Goal: Information Seeking & Learning: Compare options

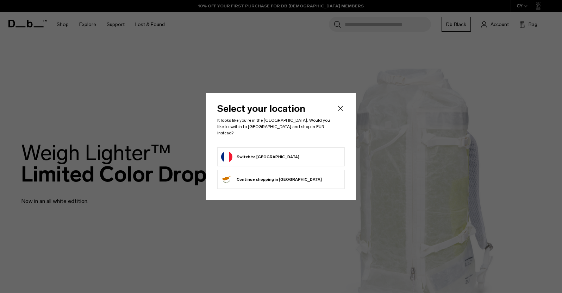
click at [277, 154] on form "Switch to France" at bounding box center [281, 156] width 120 height 11
click at [241, 152] on button "Switch to France" at bounding box center [260, 156] width 78 height 11
click at [242, 155] on button "Switch to France" at bounding box center [260, 156] width 78 height 11
click at [340, 110] on icon "Close" at bounding box center [340, 108] width 8 height 8
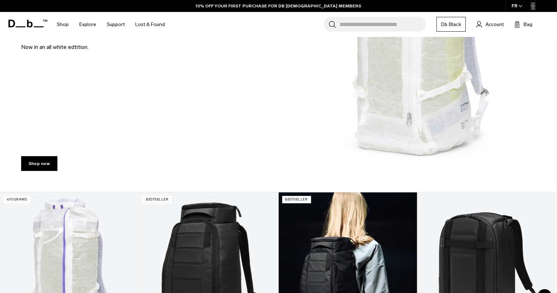
scroll to position [305, 0]
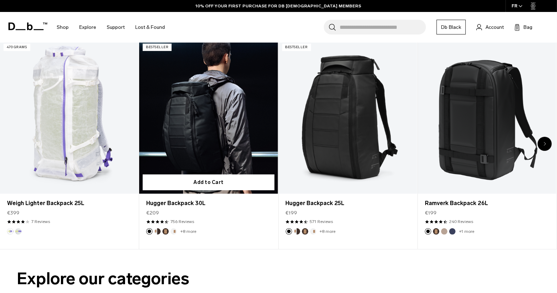
click at [195, 107] on link "Hugger Backpack 30L" at bounding box center [208, 117] width 138 height 154
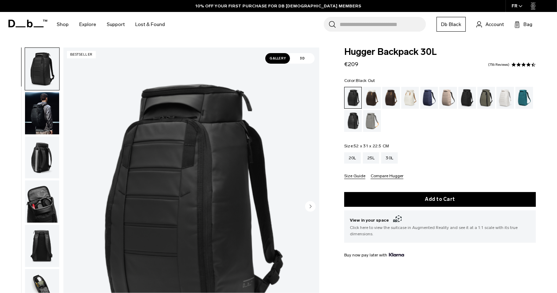
click at [180, 117] on img "1 / 11" at bounding box center [191, 207] width 256 height 319
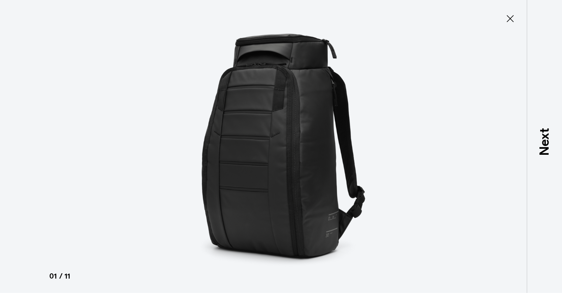
click at [510, 19] on icon at bounding box center [510, 18] width 7 height 7
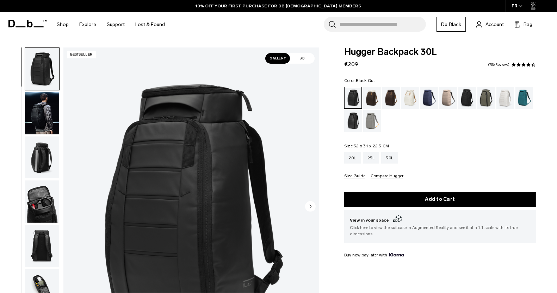
click at [36, 199] on img "button" at bounding box center [42, 202] width 34 height 42
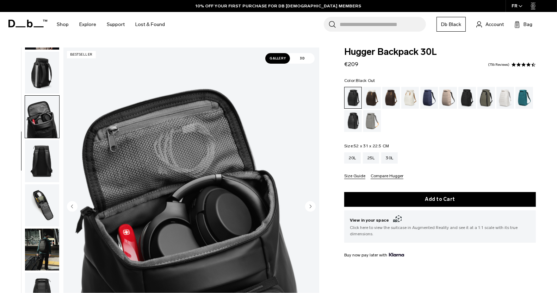
scroll to position [133, 0]
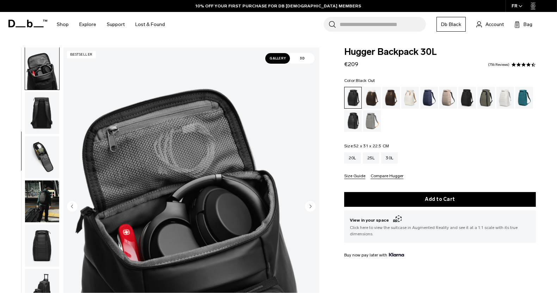
click at [43, 240] on img "button" at bounding box center [42, 246] width 34 height 42
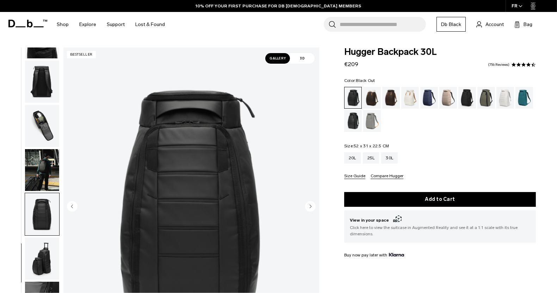
scroll to position [166, 0]
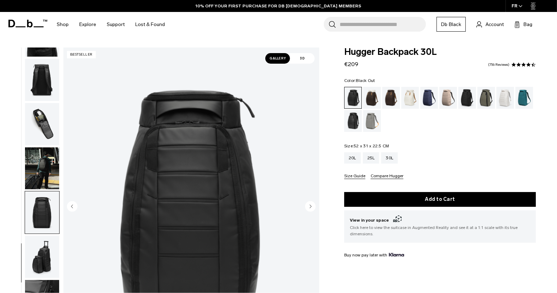
click at [39, 259] on img "button" at bounding box center [42, 257] width 34 height 42
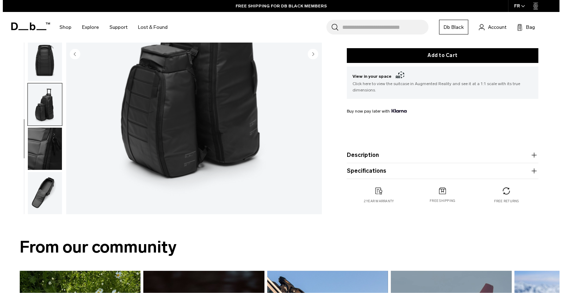
scroll to position [0, 0]
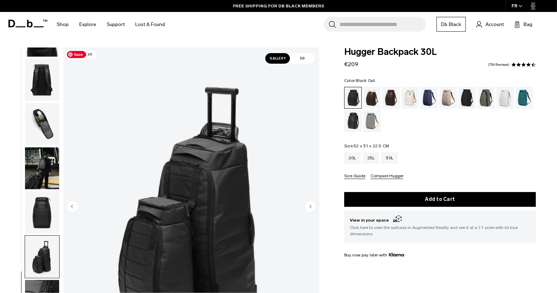
click at [190, 216] on img "9 / 11" at bounding box center [191, 207] width 256 height 319
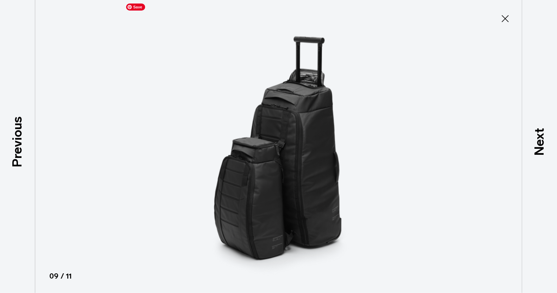
scroll to position [162, 0]
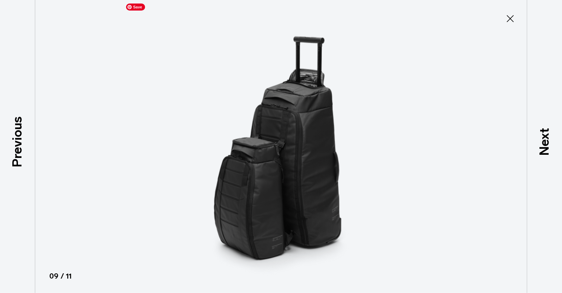
click at [277, 153] on img at bounding box center [281, 146] width 317 height 293
click at [508, 19] on icon at bounding box center [510, 18] width 11 height 11
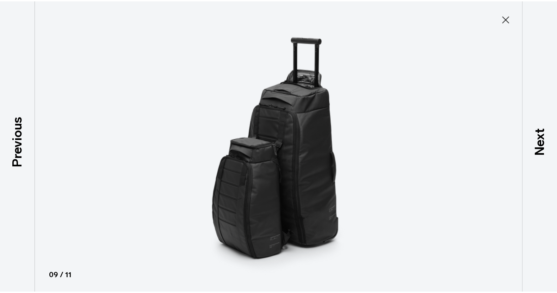
scroll to position [166, 0]
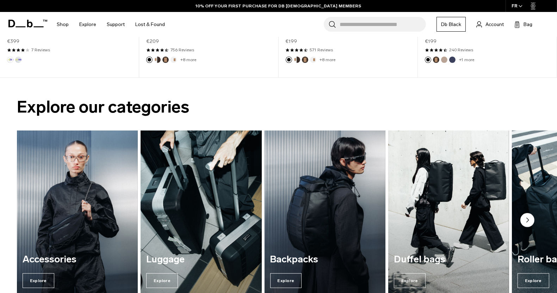
scroll to position [305, 0]
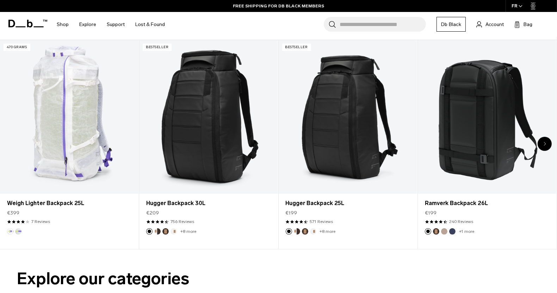
click at [546, 142] on div "Next slide" at bounding box center [544, 144] width 14 height 14
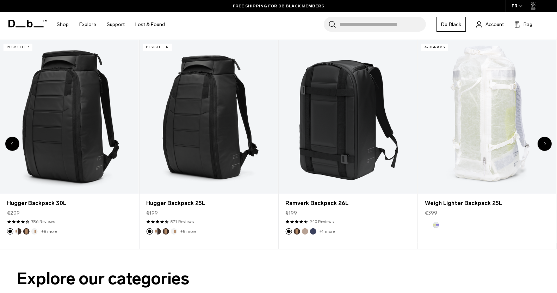
click at [546, 142] on div "Next slide" at bounding box center [544, 144] width 14 height 14
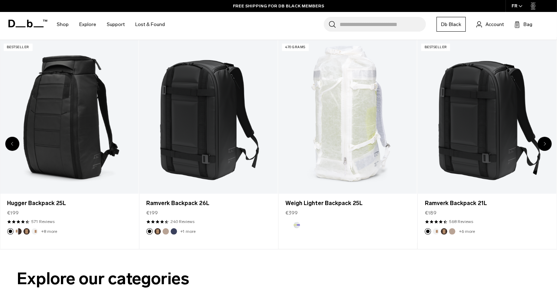
click at [546, 142] on div "Next slide" at bounding box center [544, 144] width 14 height 14
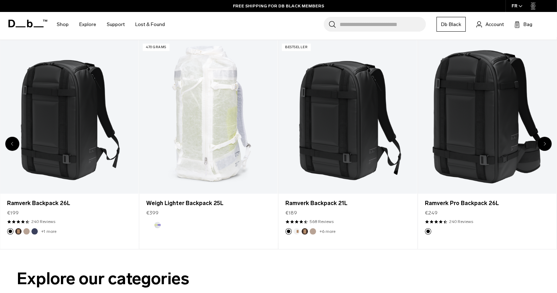
click at [546, 142] on div "Next slide" at bounding box center [544, 144] width 14 height 14
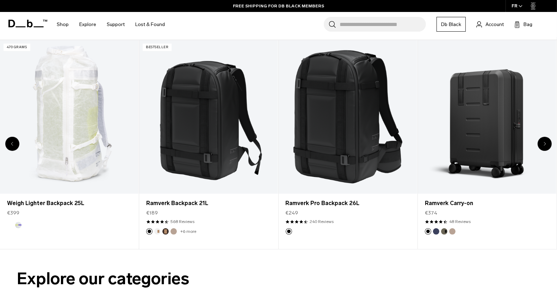
click at [546, 142] on div "Next slide" at bounding box center [544, 144] width 14 height 14
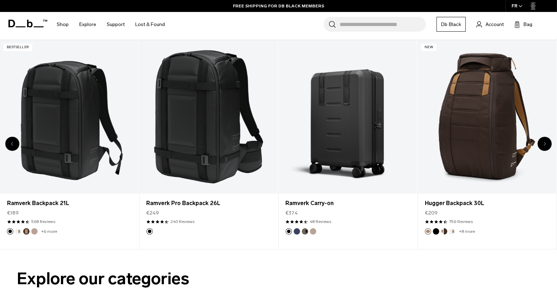
click at [546, 142] on div "Next slide" at bounding box center [544, 144] width 14 height 14
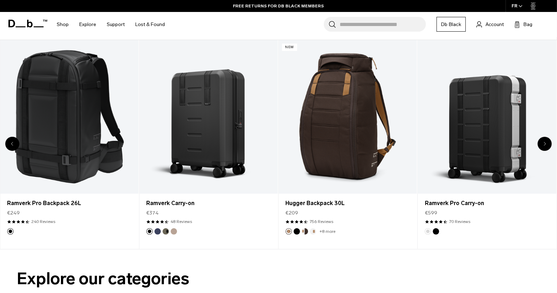
click at [546, 143] on icon "Next slide" at bounding box center [544, 144] width 2 height 4
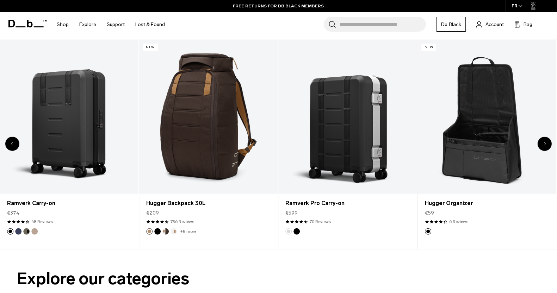
click at [546, 143] on icon "Next slide" at bounding box center [544, 144] width 2 height 4
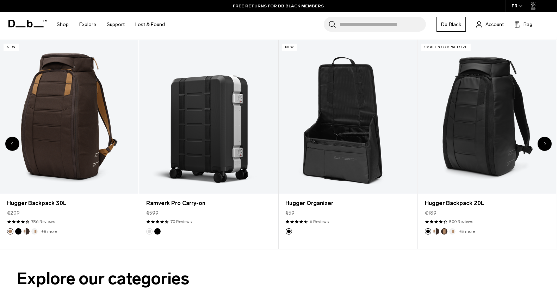
click at [546, 143] on icon "Next slide" at bounding box center [544, 144] width 2 height 4
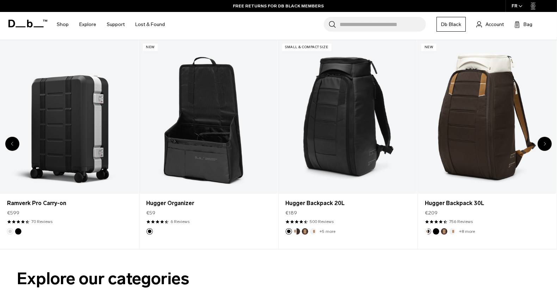
click at [546, 143] on icon "Next slide" at bounding box center [544, 144] width 2 height 4
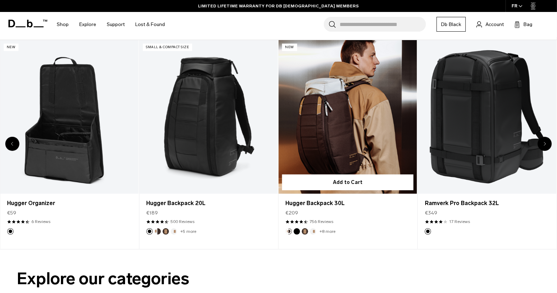
click at [334, 103] on link "Hugger Backpack 30L" at bounding box center [348, 117] width 138 height 154
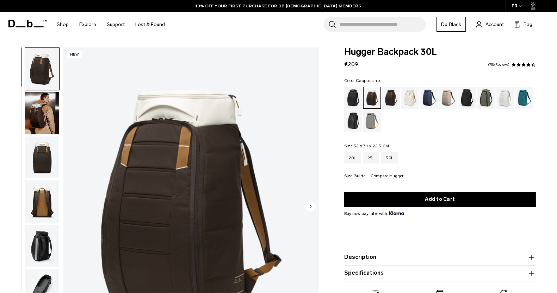
click at [40, 110] on img "button" at bounding box center [42, 113] width 34 height 42
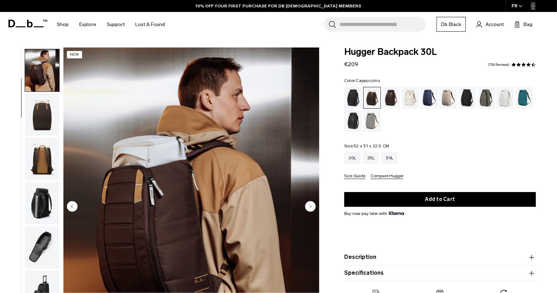
scroll to position [44, 0]
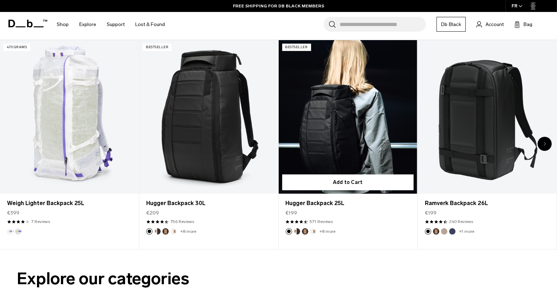
click at [332, 109] on link "Hugger Backpack 25L" at bounding box center [348, 117] width 138 height 154
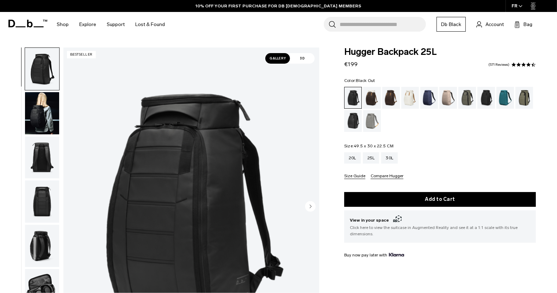
click at [38, 116] on img "button" at bounding box center [42, 113] width 34 height 42
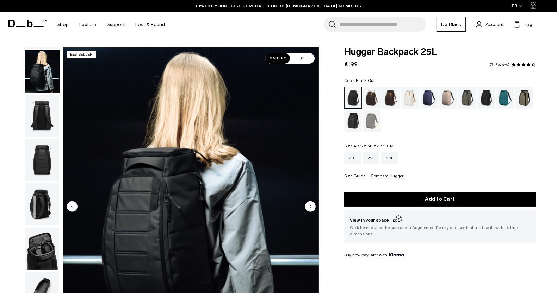
scroll to position [44, 0]
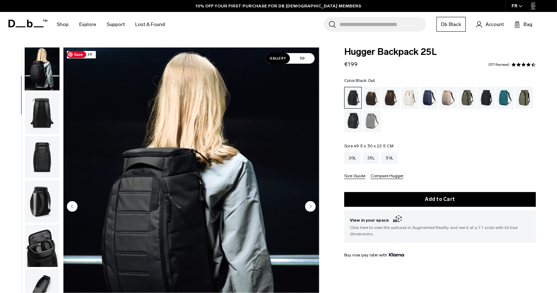
click at [174, 205] on img "2 / 11" at bounding box center [191, 207] width 256 height 319
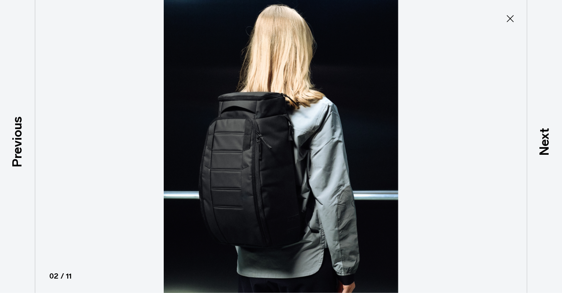
click at [511, 21] on icon at bounding box center [510, 18] width 11 height 11
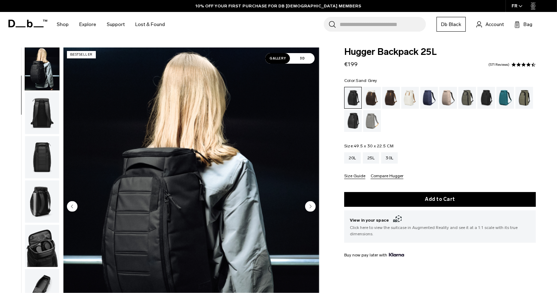
click at [368, 120] on div "Sand Grey" at bounding box center [372, 121] width 18 height 22
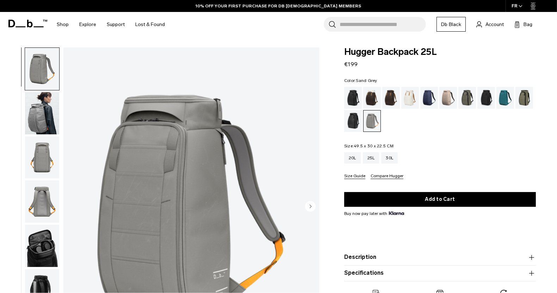
click at [43, 122] on img "button" at bounding box center [42, 113] width 34 height 42
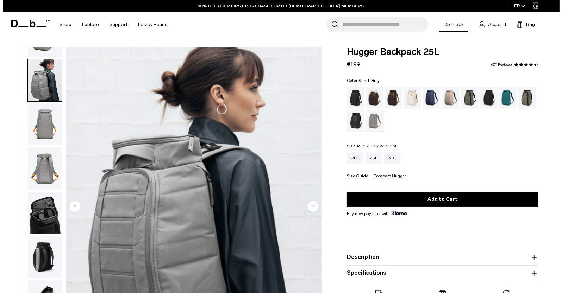
scroll to position [33, 0]
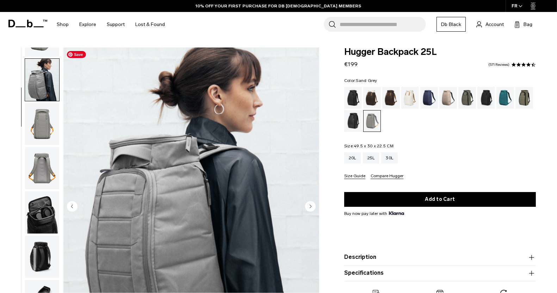
click at [204, 182] on img "2 / 8" at bounding box center [191, 207] width 256 height 319
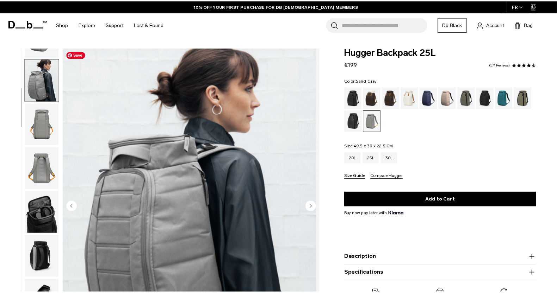
scroll to position [30, 0]
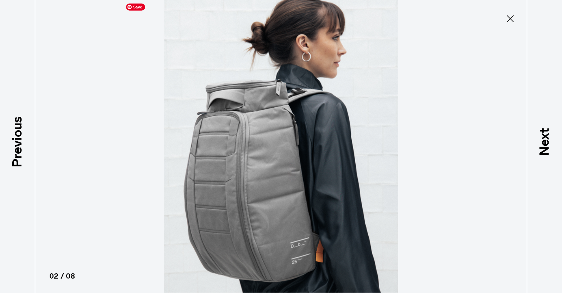
click at [294, 135] on img at bounding box center [281, 146] width 317 height 293
click at [510, 17] on icon at bounding box center [510, 18] width 11 height 11
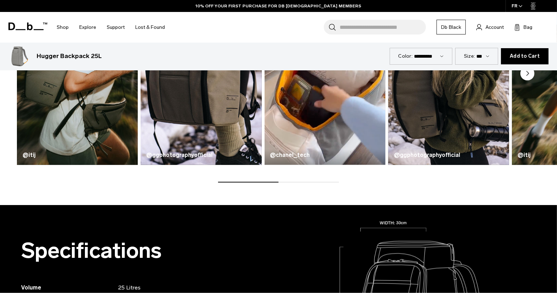
scroll to position [305, 0]
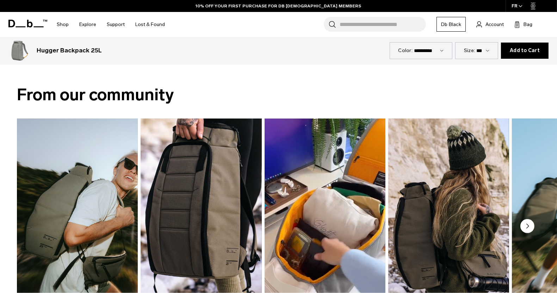
click at [524, 227] on circle "Next slide" at bounding box center [527, 226] width 14 height 14
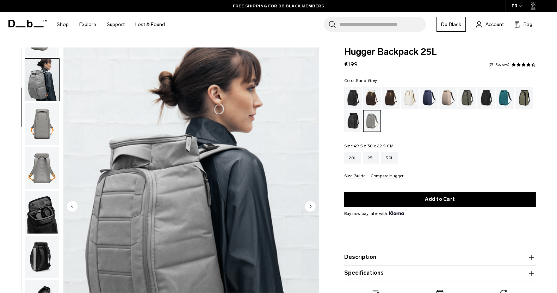
scroll to position [0, 0]
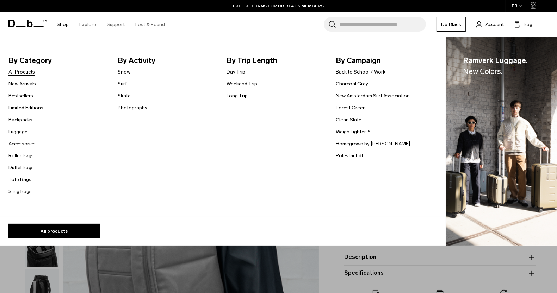
click at [12, 73] on link "All Products" at bounding box center [21, 71] width 26 height 7
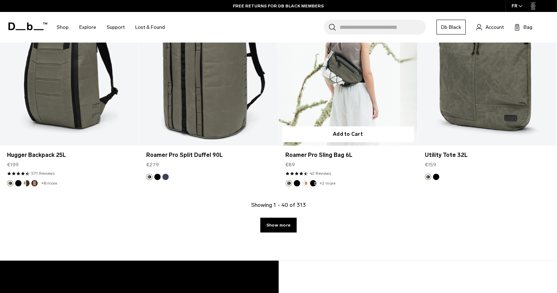
scroll to position [2137, 0]
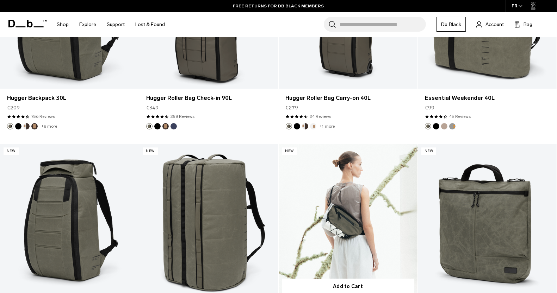
click at [341, 226] on link "Roamer Pro Sling Bag 6L" at bounding box center [348, 221] width 139 height 154
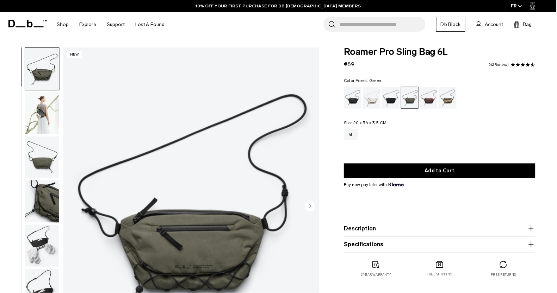
click at [166, 244] on img "1 / 8" at bounding box center [191, 207] width 256 height 319
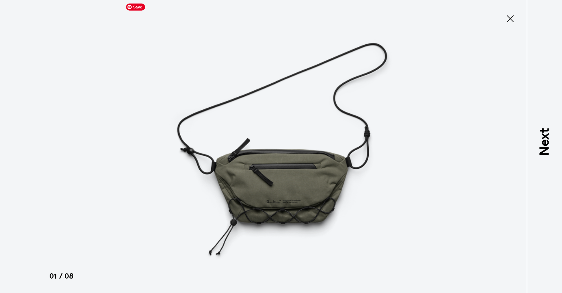
click at [258, 179] on img at bounding box center [281, 146] width 317 height 293
click at [509, 21] on icon at bounding box center [510, 18] width 11 height 11
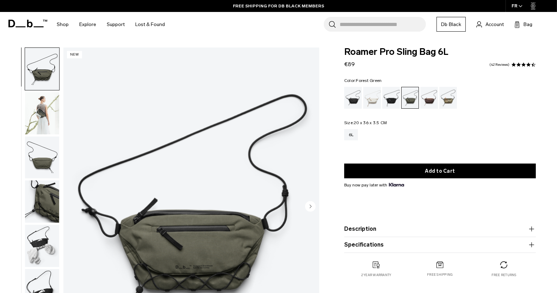
click at [42, 196] on img "button" at bounding box center [42, 202] width 34 height 42
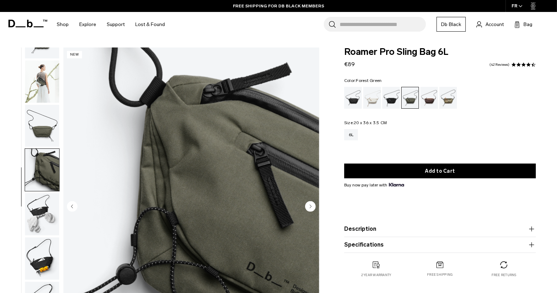
scroll to position [33, 0]
